Goal: Find specific page/section: Find specific page/section

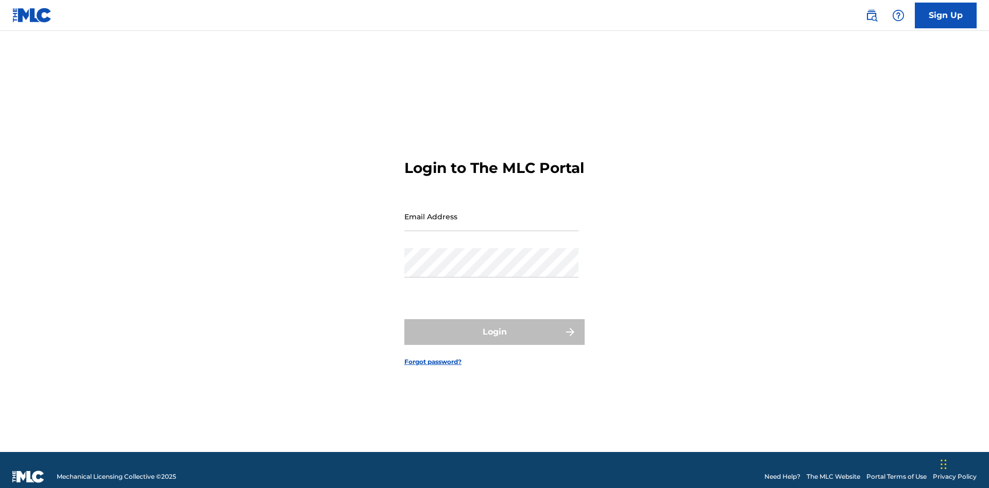
scroll to position [13, 0]
click at [492, 212] on input "Email Address" at bounding box center [491, 216] width 174 height 29
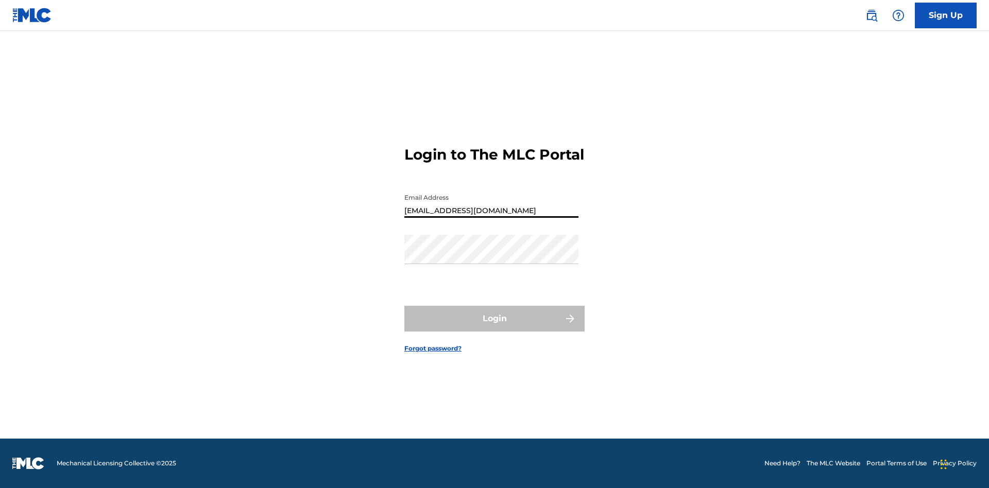
type input "XenaSongwriter@gmail.com"
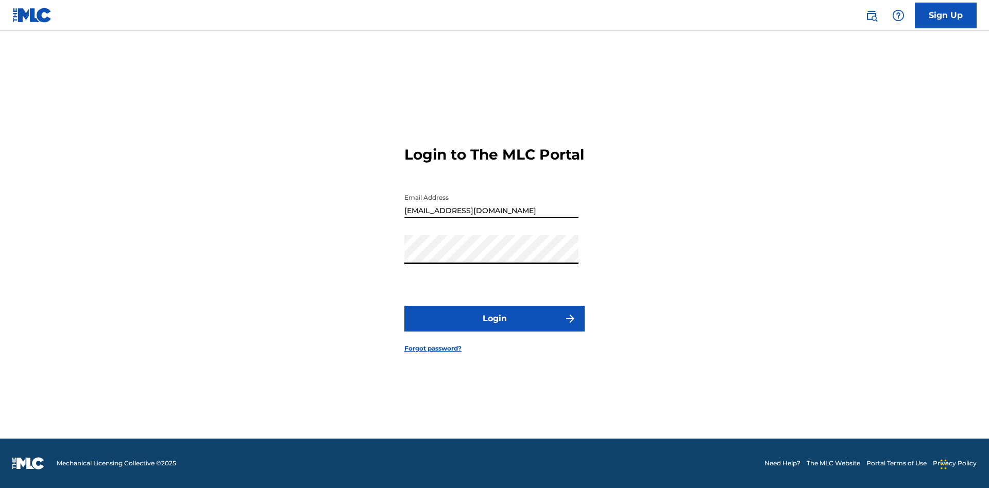
click at [495, 328] on button "Login" at bounding box center [494, 319] width 180 height 26
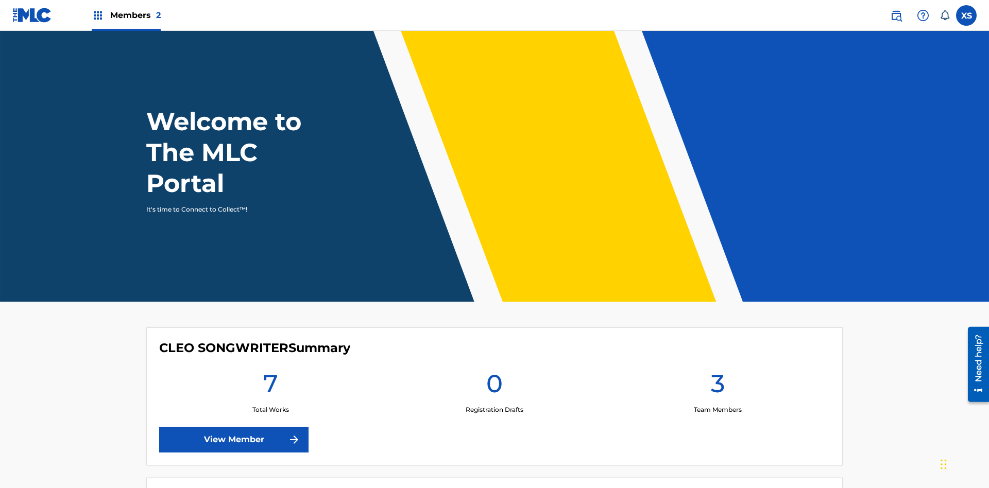
scroll to position [44, 0]
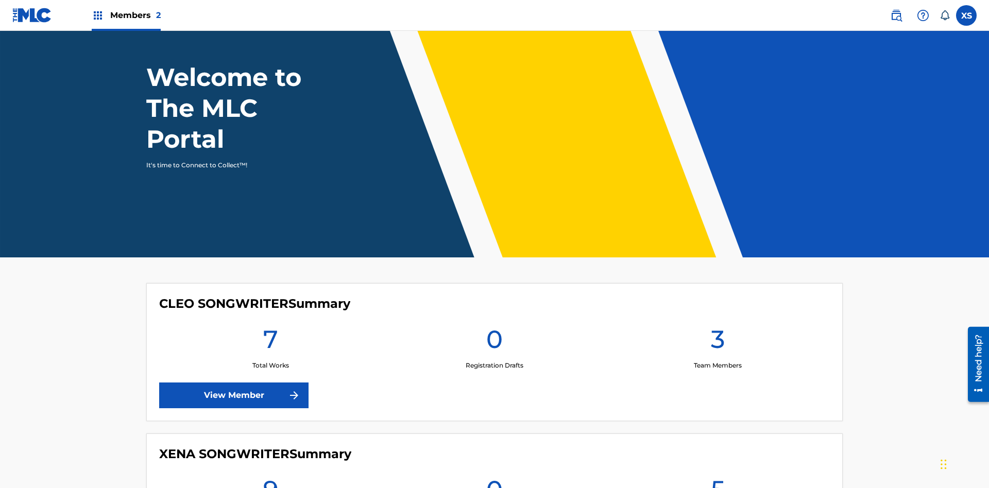
click at [126, 15] on span "Members 2" at bounding box center [135, 15] width 50 height 12
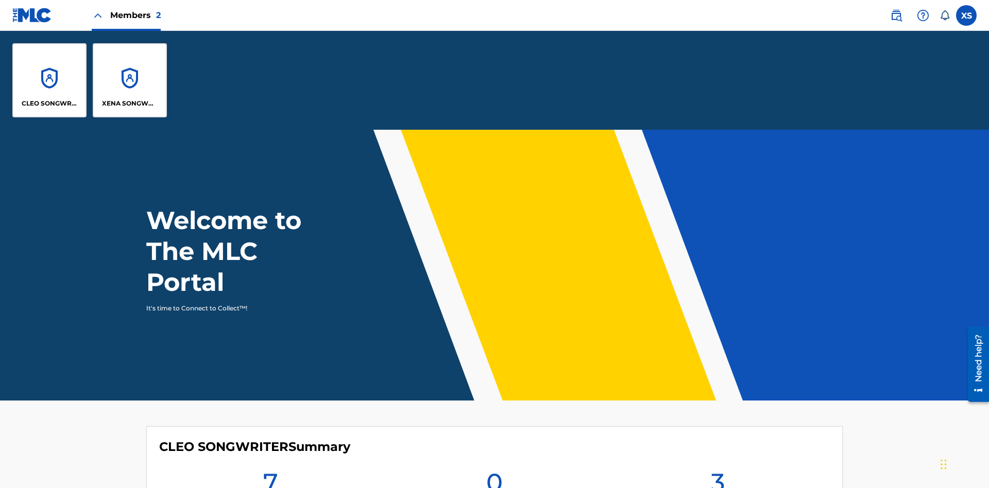
click at [49, 104] on p "CLEO SONGWRITER" at bounding box center [50, 103] width 56 height 9
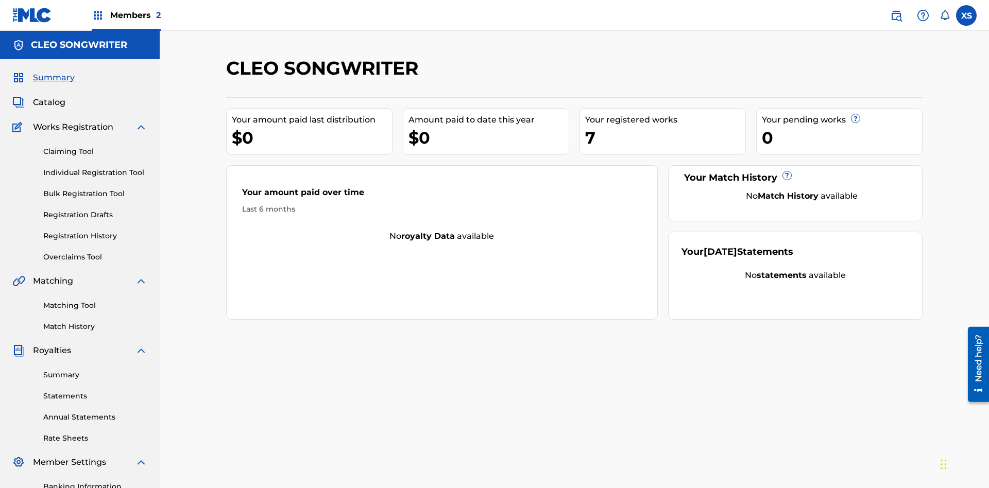
click at [49, 96] on span "Catalog" at bounding box center [49, 102] width 32 height 12
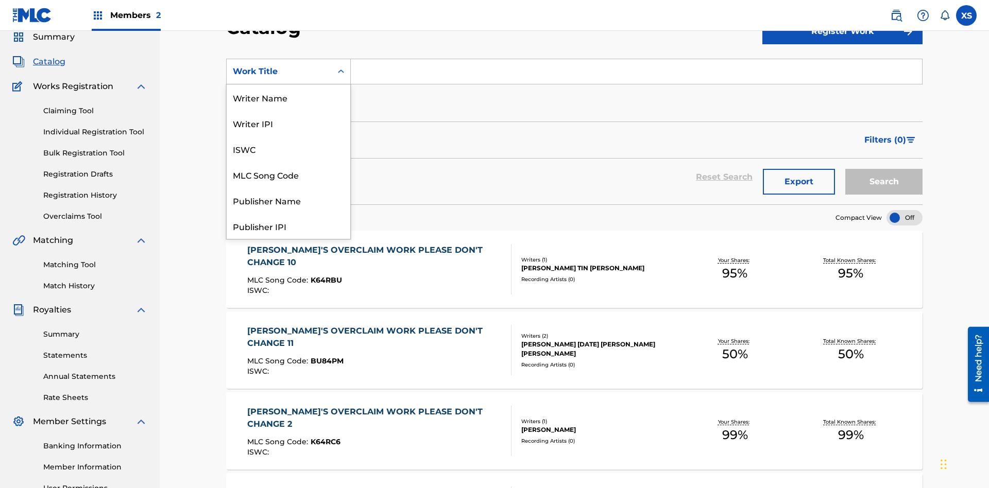
scroll to position [155, 0]
click at [289, 226] on div "Work Title" at bounding box center [289, 226] width 124 height 26
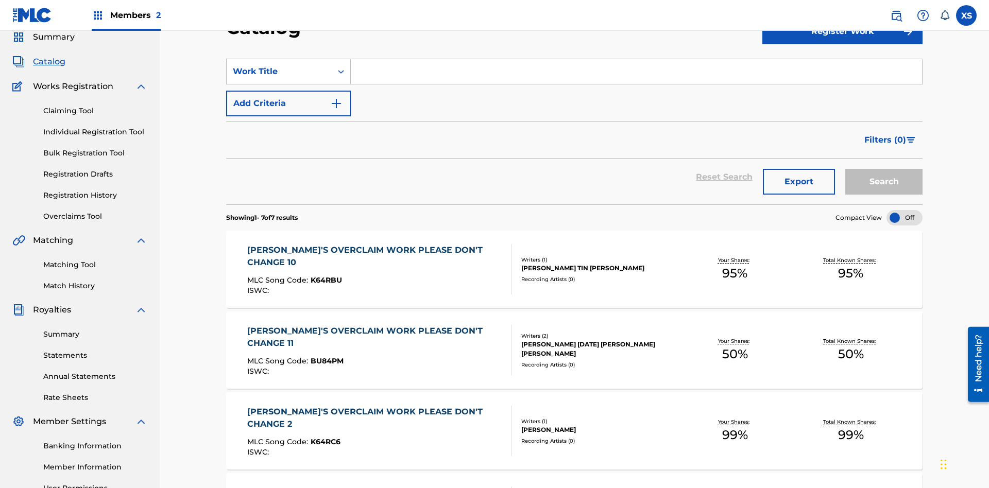
click at [636, 74] on input "Search Form" at bounding box center [636, 71] width 571 height 25
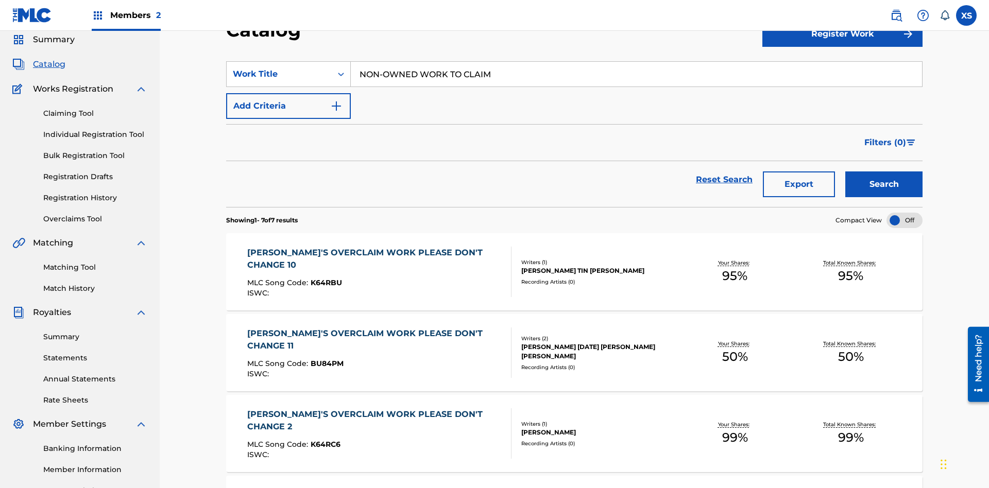
type input "NON-OWNED WORK TO CLAIM"
click at [884, 172] on button "Search" at bounding box center [883, 185] width 77 height 26
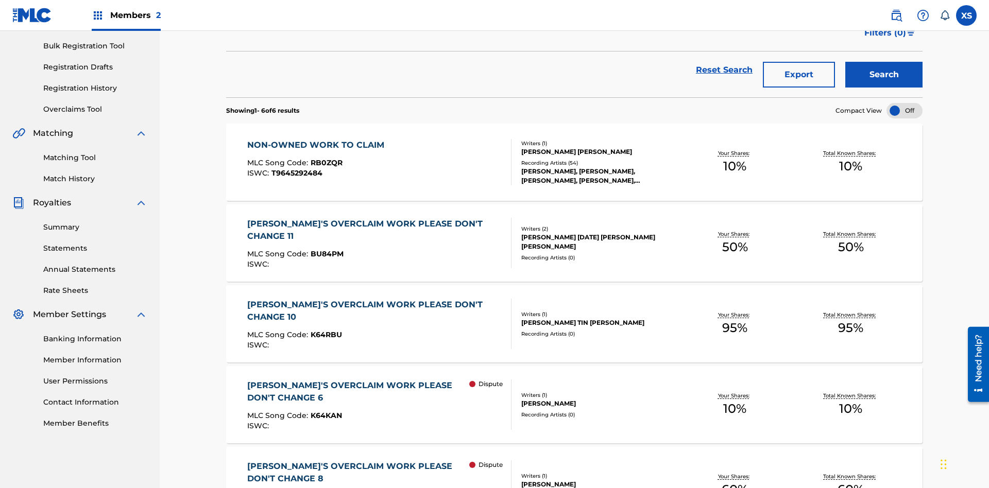
scroll to position [0, 0]
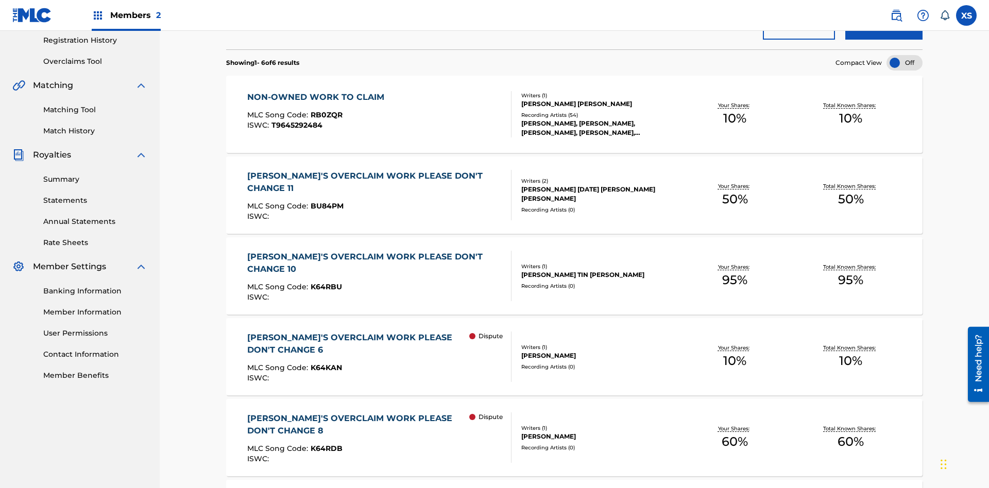
click at [325, 110] on span "RB0ZQR" at bounding box center [327, 114] width 32 height 9
